Goal: Task Accomplishment & Management: Use online tool/utility

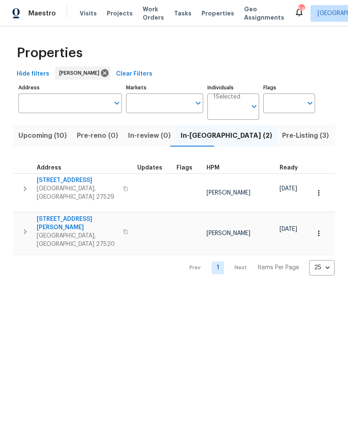
click at [182, 140] on span "In-[GEOGRAPHIC_DATA] (2)" at bounding box center [226, 136] width 91 height 12
click at [282, 141] on span "Pre-Listing (3)" at bounding box center [305, 136] width 47 height 12
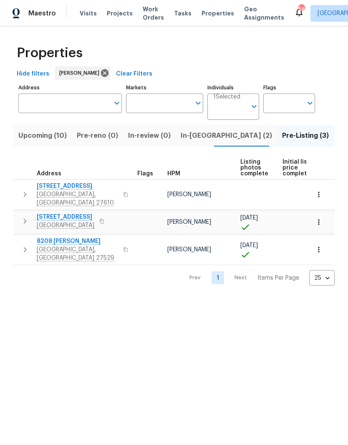
click at [53, 188] on span "[STREET_ADDRESS]" at bounding box center [77, 186] width 81 height 8
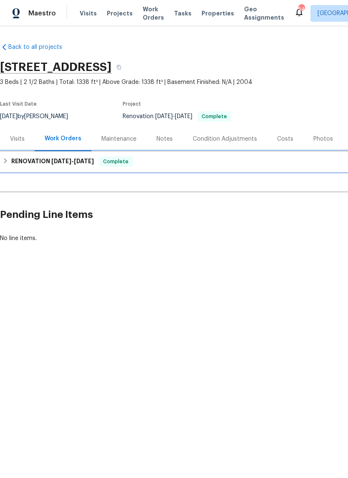
click at [30, 158] on h6 "RENOVATION 9/9/25 - 9/24/25" at bounding box center [52, 161] width 83 height 10
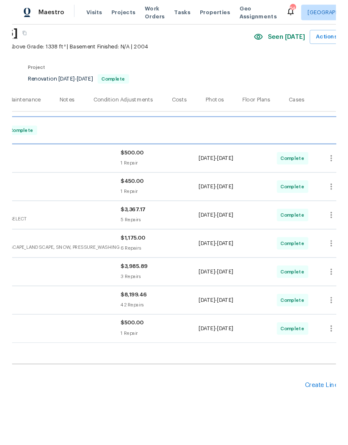
scroll to position [31, 106]
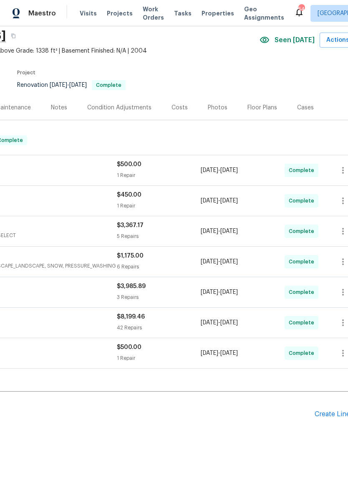
click at [334, 417] on div "Create Line Item" at bounding box center [339, 414] width 51 height 8
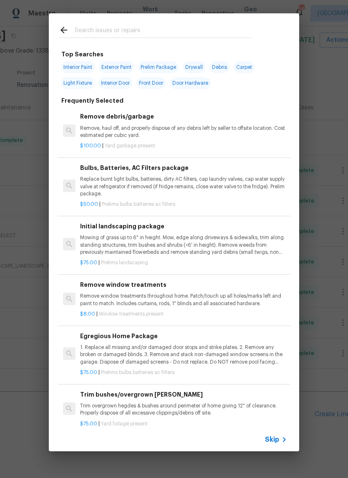
click at [93, 30] on input "text" at bounding box center [163, 31] width 177 height 13
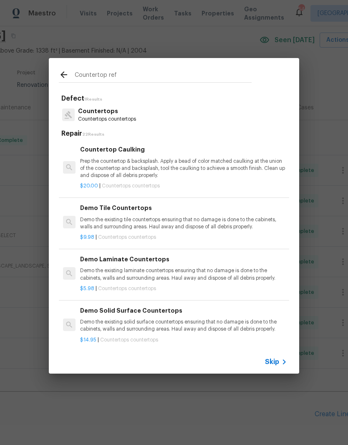
type input "Countertop refi"
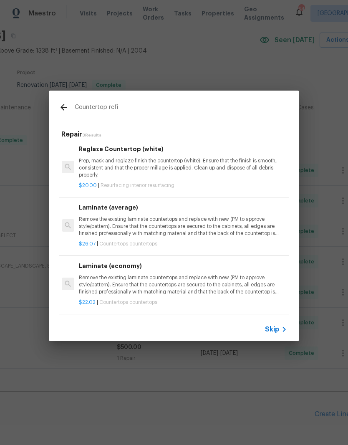
scroll to position [1, 1]
click at [229, 170] on p "Prep, mask and reglaze finish the countertop (white). Ensure that the finish is…" at bounding box center [182, 167] width 207 height 21
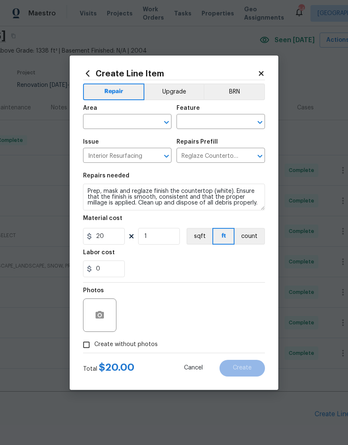
click at [87, 69] on icon at bounding box center [87, 73] width 9 height 9
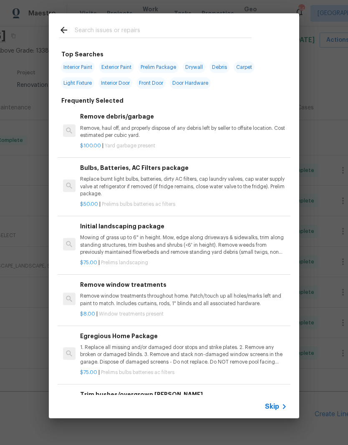
click at [102, 29] on input "text" at bounding box center [163, 31] width 177 height 13
type input "Countertops"
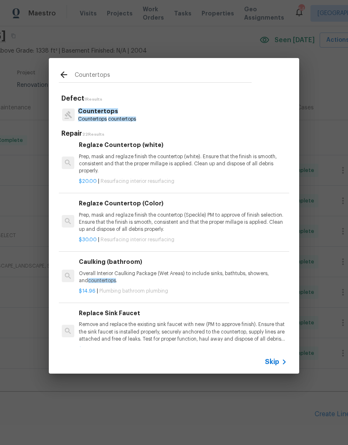
scroll to position [941, 1]
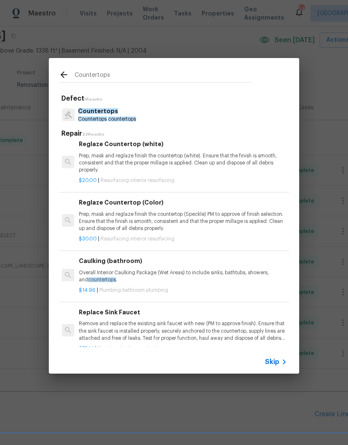
click at [133, 232] on div "$30.00 | Resurfacing interior resurfacing" at bounding box center [182, 237] width 207 height 10
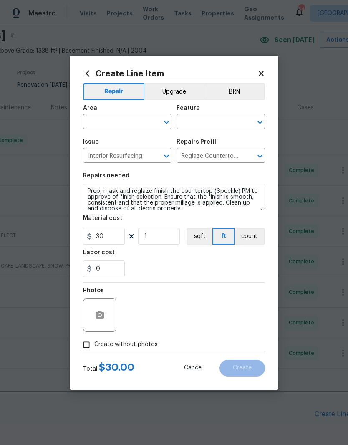
click at [117, 217] on h5 "Material cost" at bounding box center [102, 218] width 39 height 6
click at [108, 124] on input "text" at bounding box center [115, 122] width 65 height 13
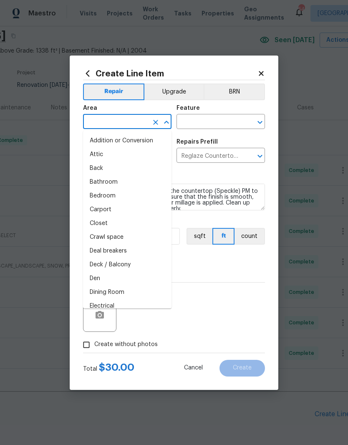
click at [139, 194] on li "Bedroom" at bounding box center [127, 196] width 88 height 14
type input "Bedroom"
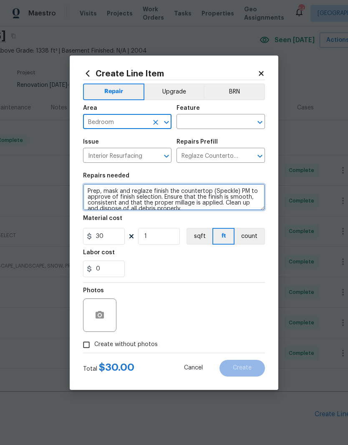
click at [84, 191] on textarea "Prep, mask and reglaze finish the countertop (Speckle) PM to approve of finish …" at bounding box center [174, 196] width 182 height 27
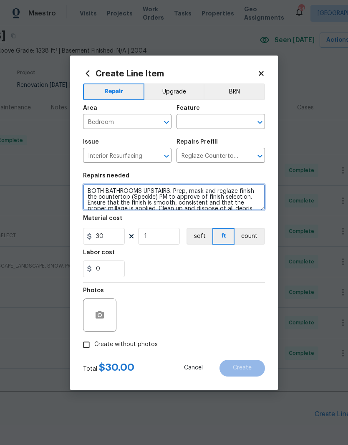
type textarea "BOTH BATHROOMS UPSTAIRS. Prep, mask and reglaze finish the countertop (Speckle)…"
click at [236, 112] on div "Feature" at bounding box center [220, 110] width 88 height 11
click at [223, 119] on input "text" at bounding box center [208, 122] width 65 height 13
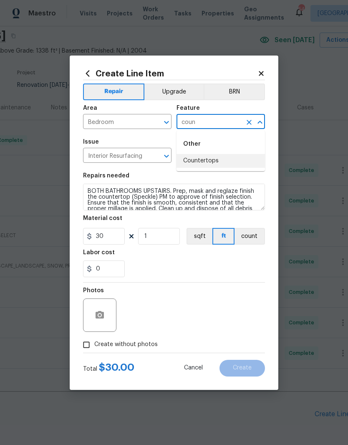
click at [237, 161] on li "Countertops" at bounding box center [220, 161] width 88 height 14
type input "Countertops"
click at [187, 258] on div "Labor cost" at bounding box center [174, 254] width 182 height 11
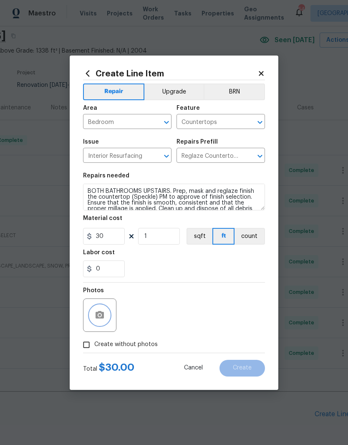
click at [94, 319] on button "button" at bounding box center [100, 315] width 20 height 20
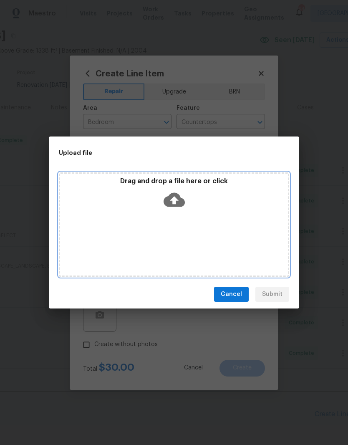
click at [175, 197] on icon at bounding box center [173, 199] width 21 height 21
